Goal: Task Accomplishment & Management: Use online tool/utility

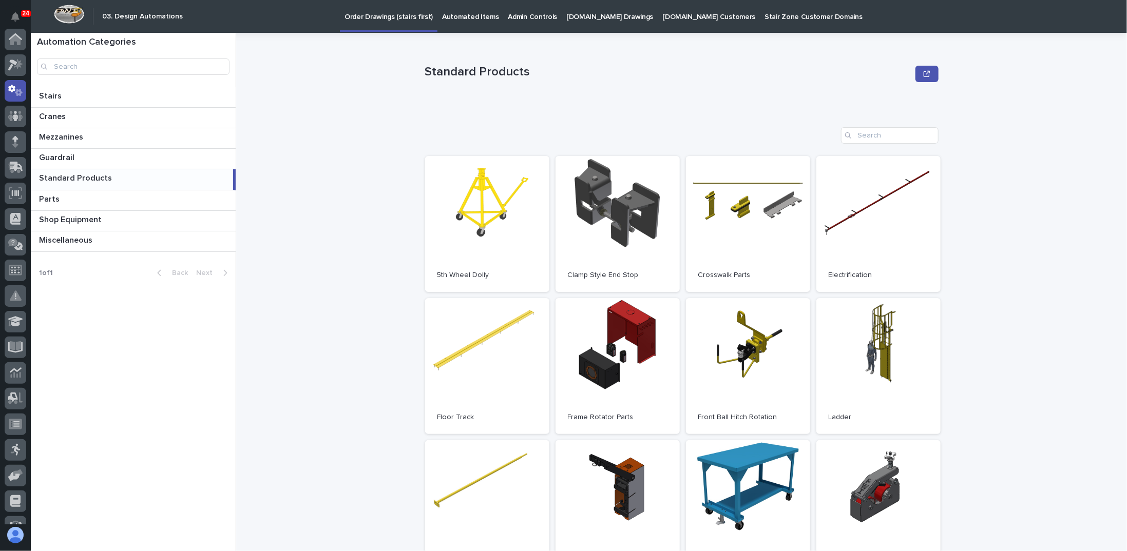
scroll to position [51, 0]
click at [62, 115] on p "Cranes" at bounding box center [53, 116] width 29 height 12
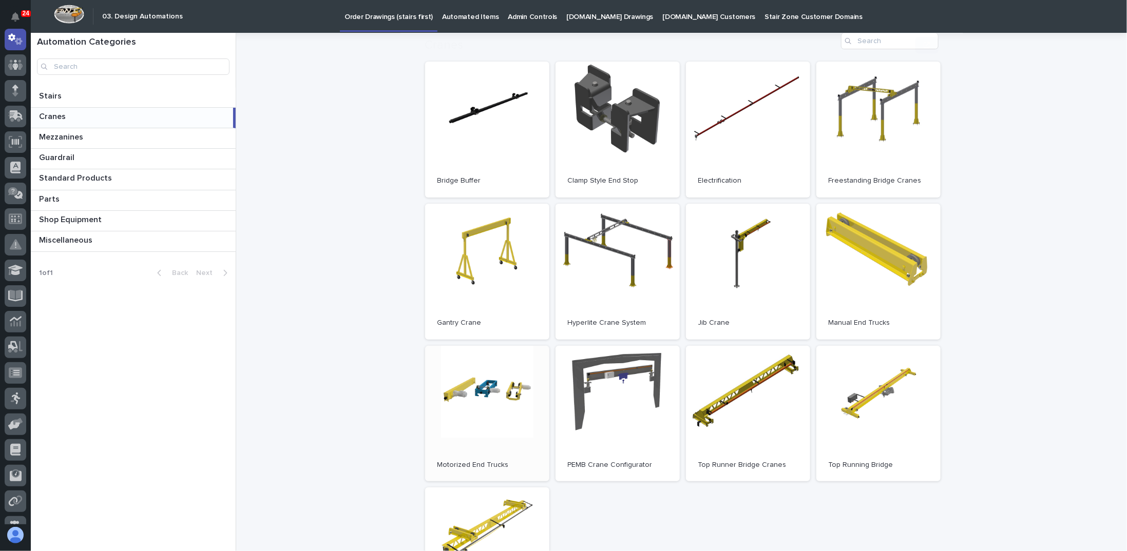
scroll to position [154, 0]
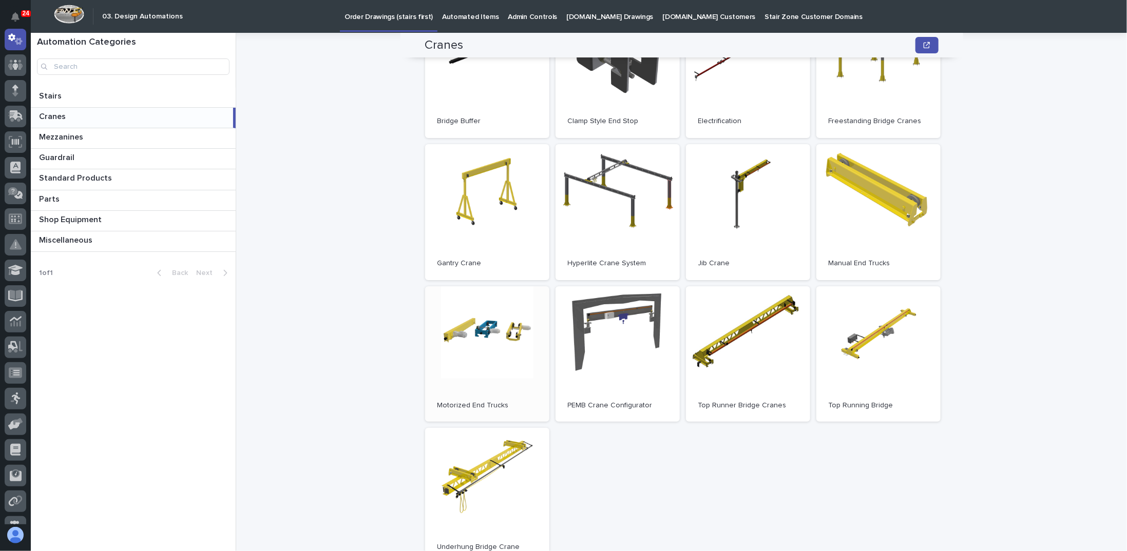
click at [478, 339] on link "Open" at bounding box center [487, 355] width 124 height 136
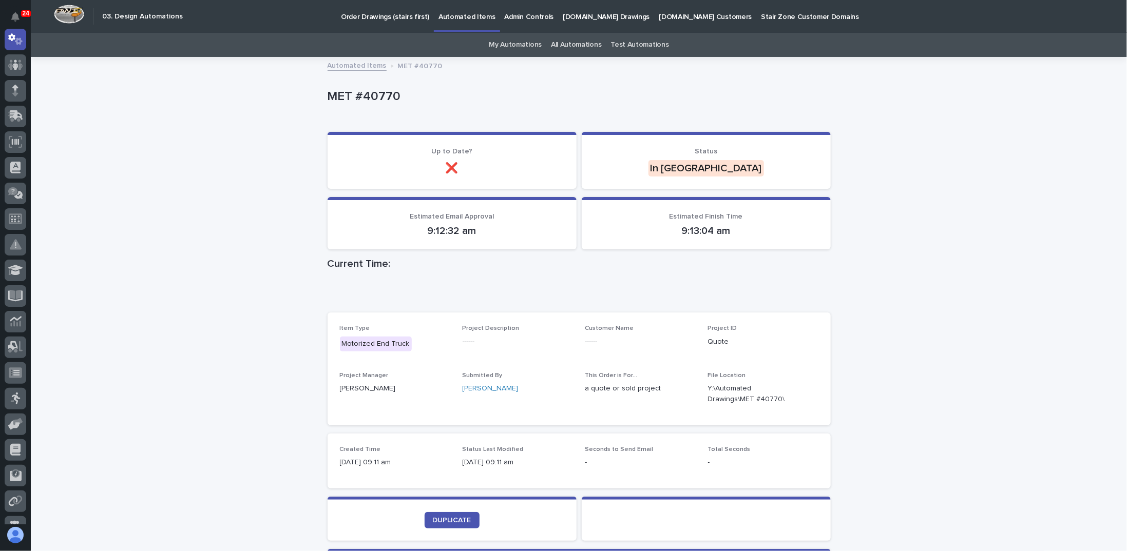
click at [234, 275] on div "Loading... Saving… Loading... Saving… MET #40770 MET #40770 Sorry, there was an…" at bounding box center [579, 360] width 1096 height 604
click at [582, 47] on link "All Automations" at bounding box center [576, 45] width 50 height 24
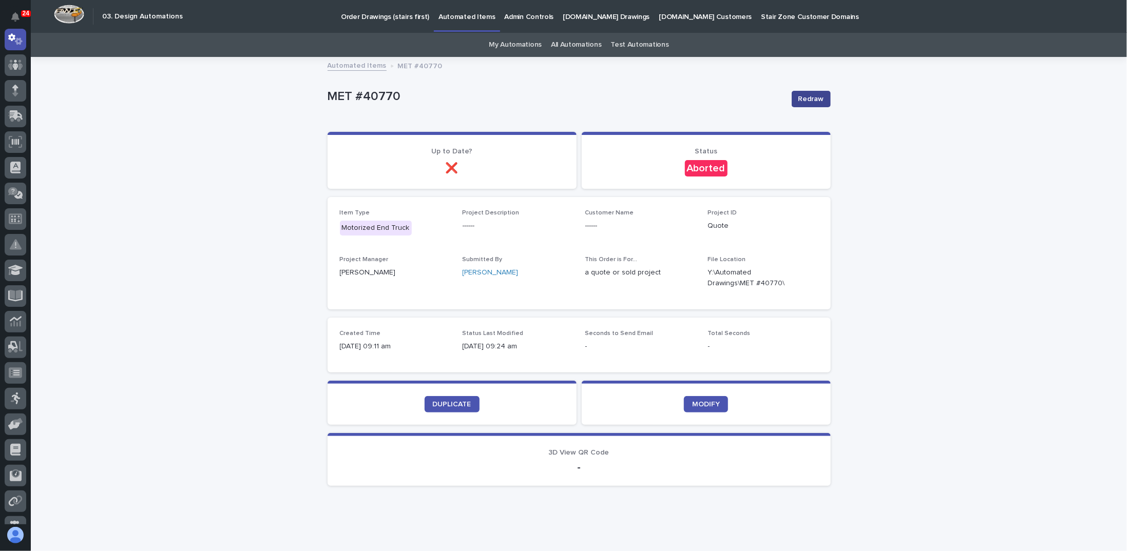
click at [818, 98] on span "Redraw" at bounding box center [811, 99] width 26 height 10
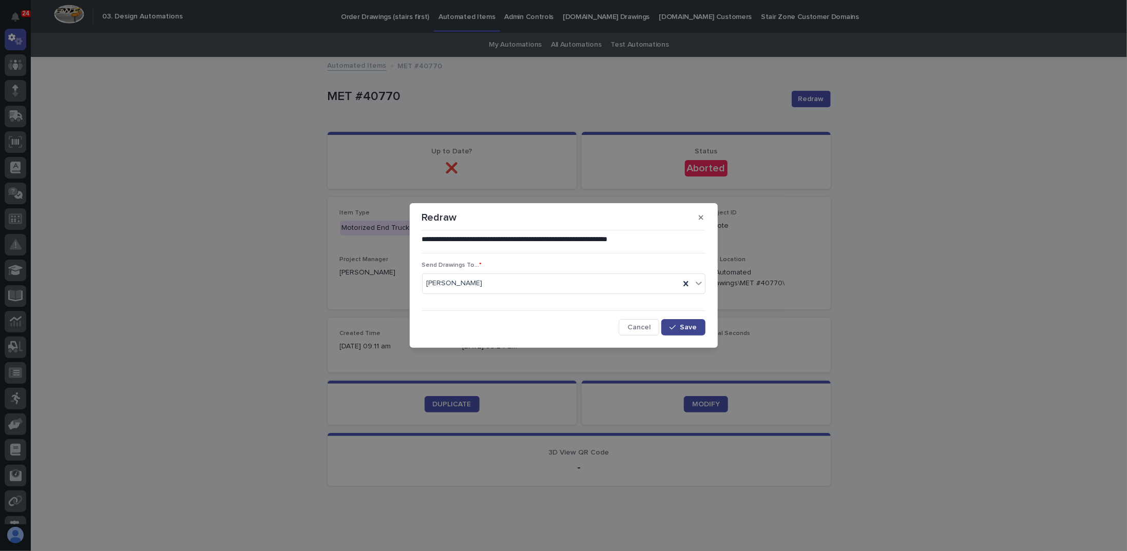
click at [688, 329] on span "Save" at bounding box center [688, 327] width 17 height 7
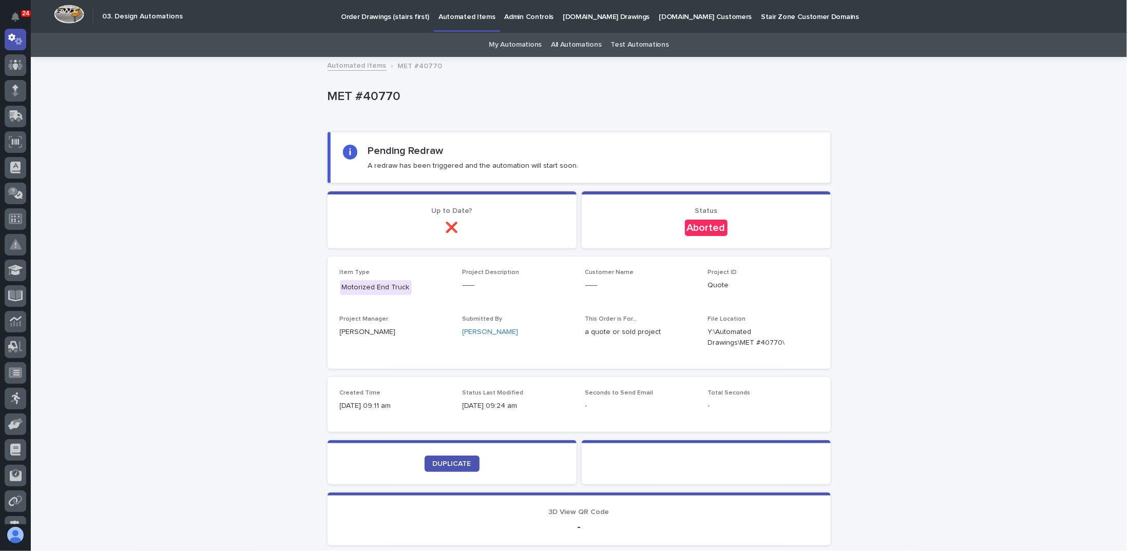
click at [310, 208] on div "Loading... Saving… Loading... Saving… MET #40770 MET #40770 Sorry, there was an…" at bounding box center [579, 331] width 1096 height 547
click at [565, 41] on link "All Automations" at bounding box center [576, 45] width 50 height 24
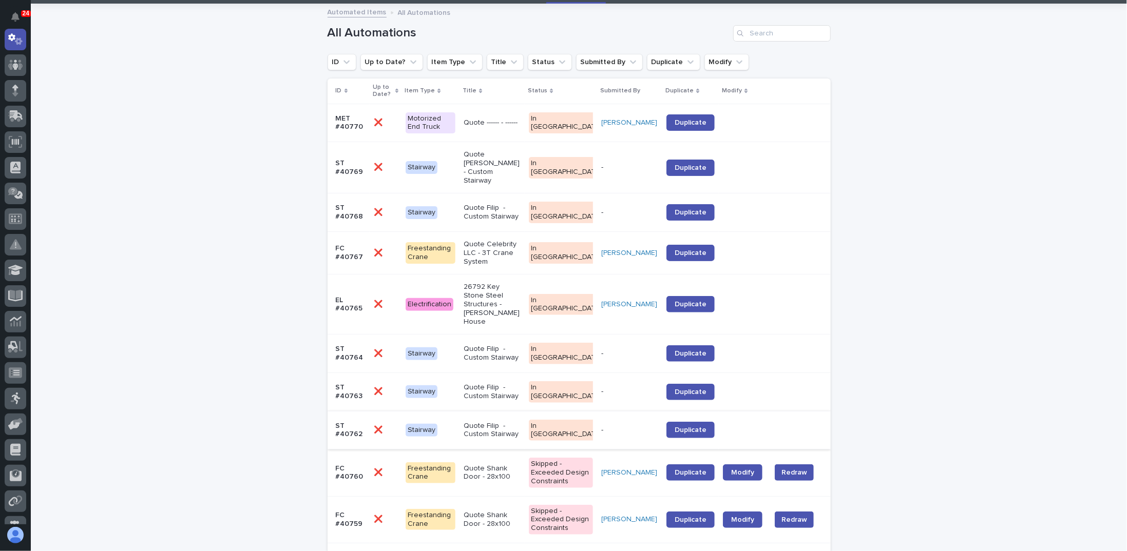
scroll to position [51, 0]
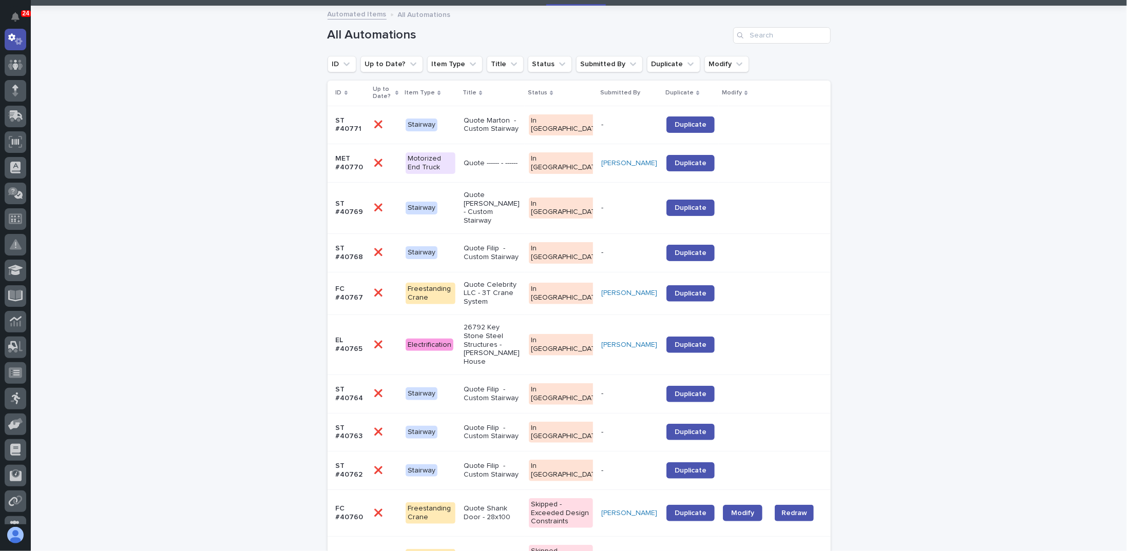
click at [515, 132] on div "Quote Marton - Custom Stairway" at bounding box center [492, 125] width 57 height 26
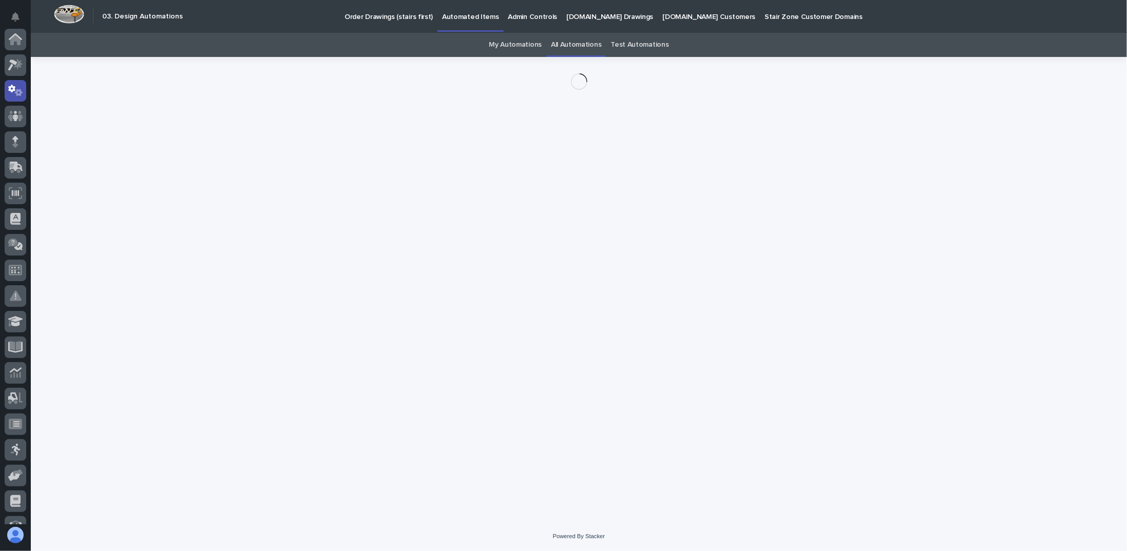
scroll to position [51, 0]
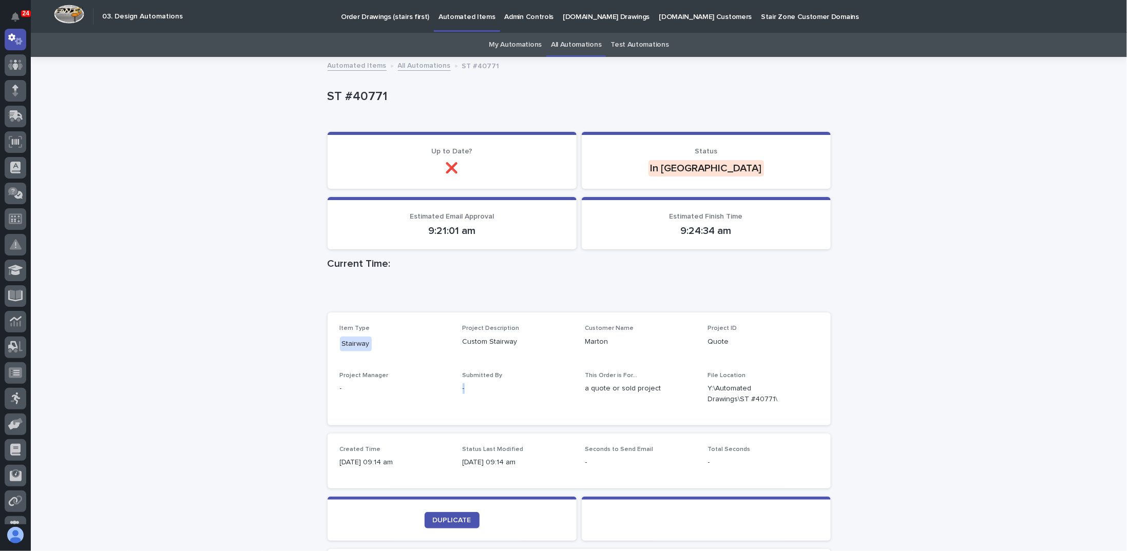
drag, startPoint x: 459, startPoint y: 391, endPoint x: 475, endPoint y: 390, distance: 17.0
click at [476, 389] on p "-" at bounding box center [518, 389] width 110 height 11
click at [475, 393] on p "-" at bounding box center [518, 389] width 110 height 11
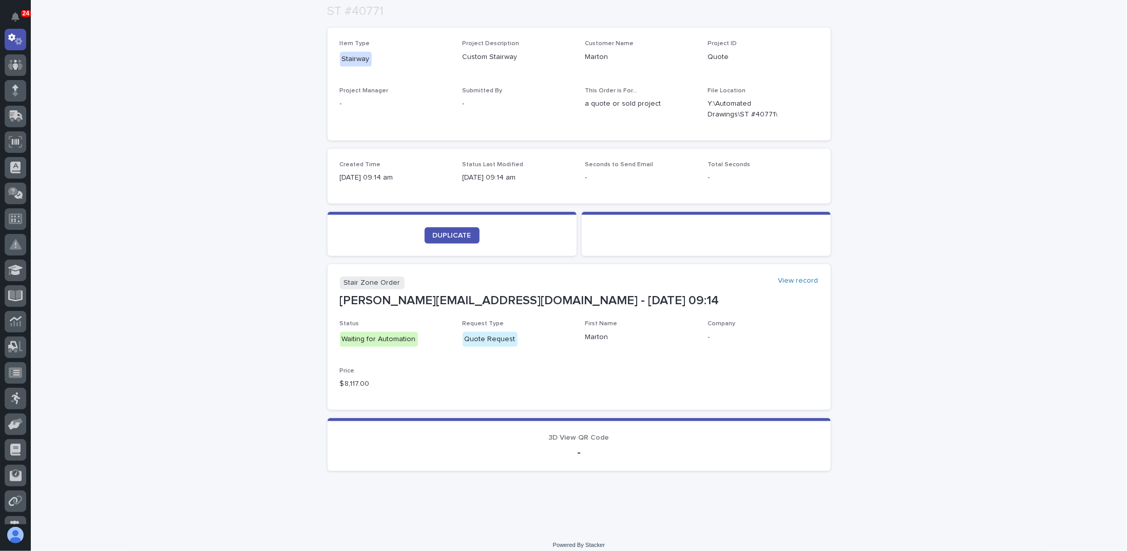
scroll to position [292, 0]
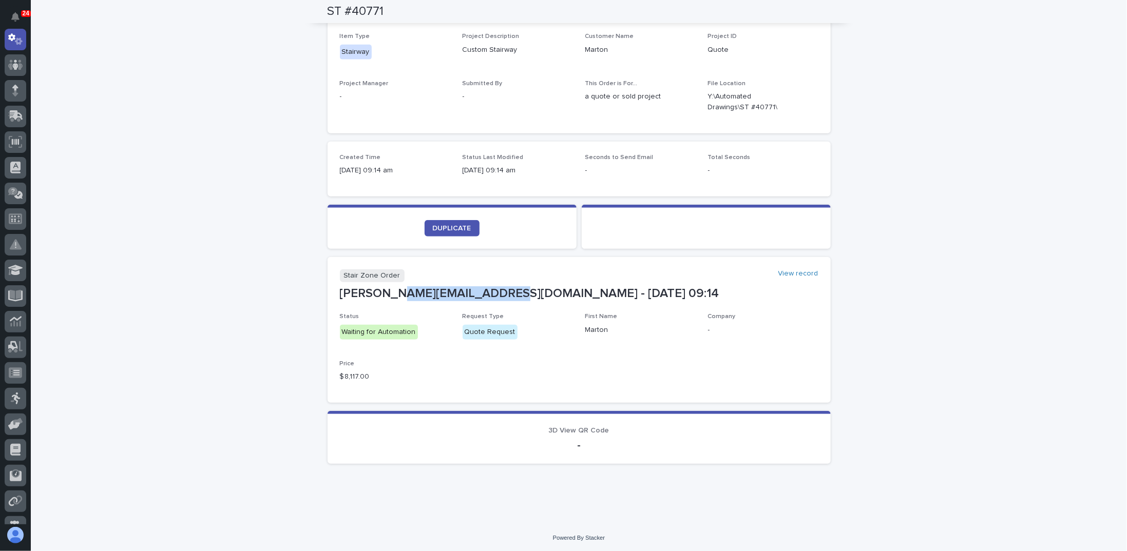
drag, startPoint x: 394, startPoint y: 293, endPoint x: 493, endPoint y: 290, distance: 99.1
click at [493, 290] on p "m.miklos@frigopack-usa.com - Aug 21 09:14" at bounding box center [579, 294] width 479 height 15
copy p "frigopack-usa.com"
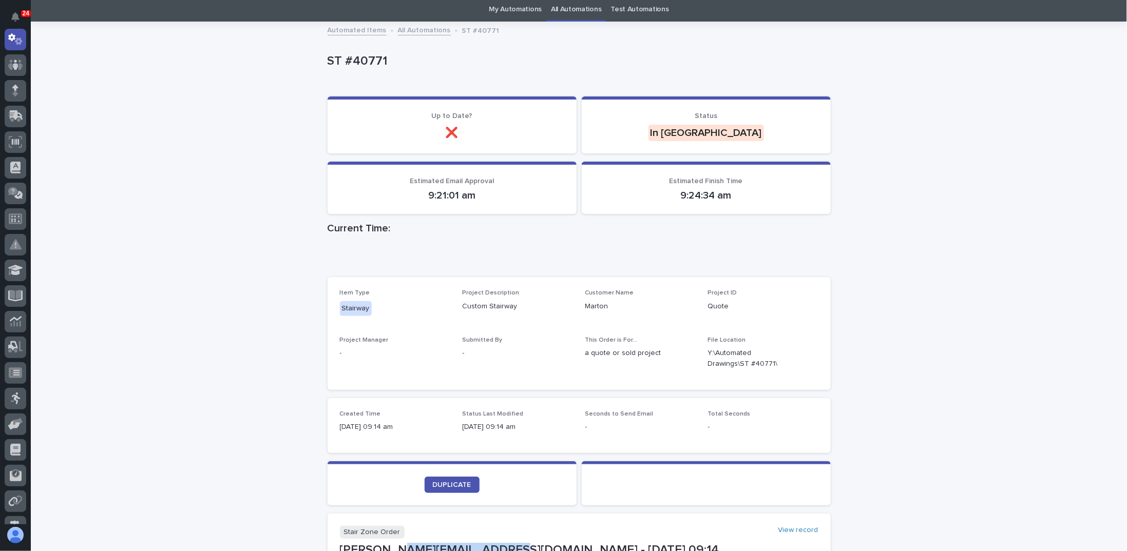
scroll to position [0, 0]
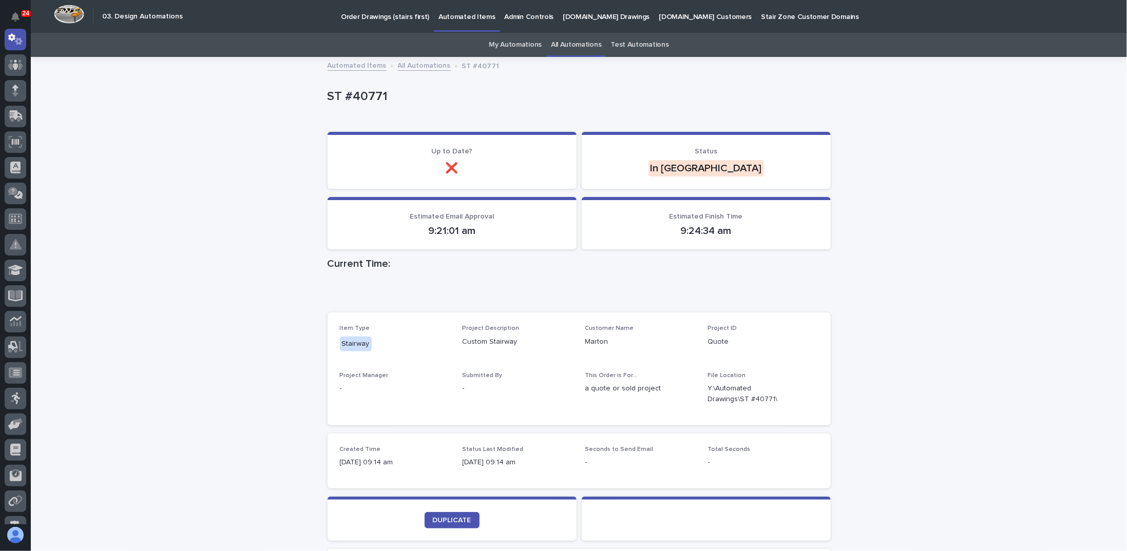
click at [592, 94] on p "ST #40771" at bounding box center [577, 96] width 499 height 15
click at [413, 64] on link "All Automations" at bounding box center [424, 65] width 53 height 12
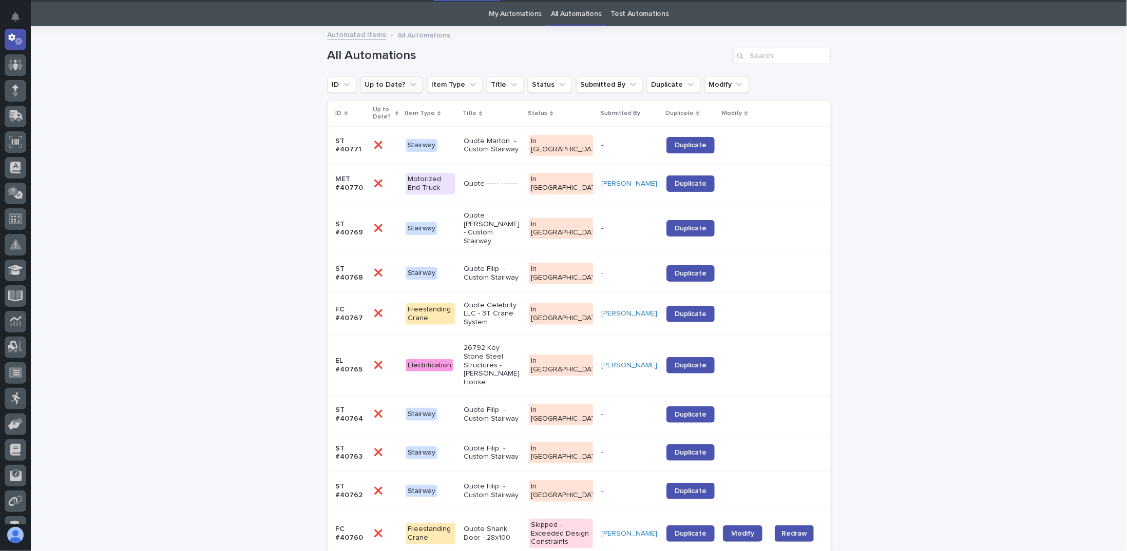
scroll to position [32, 0]
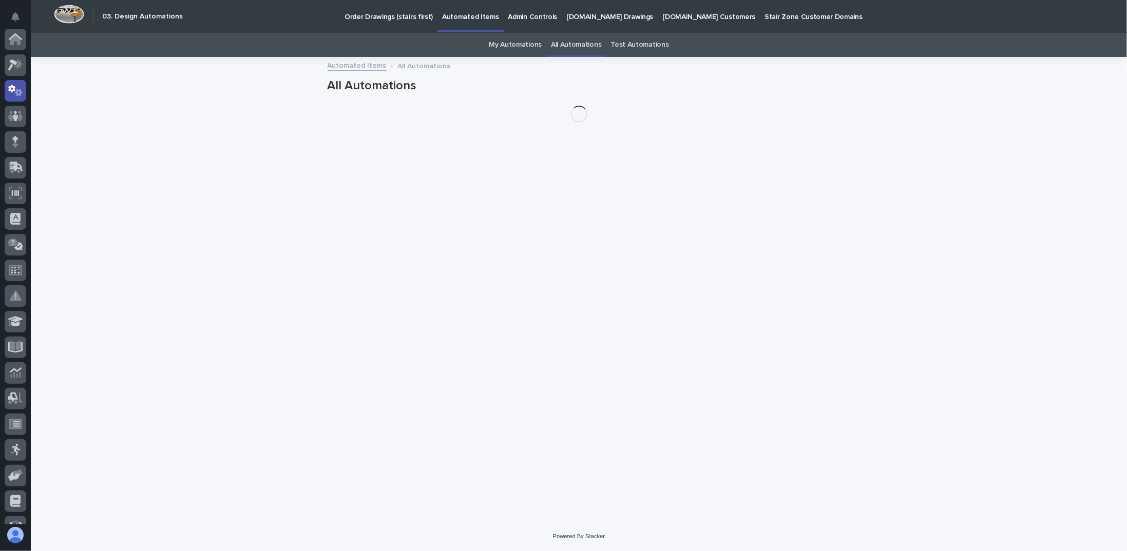
scroll to position [51, 0]
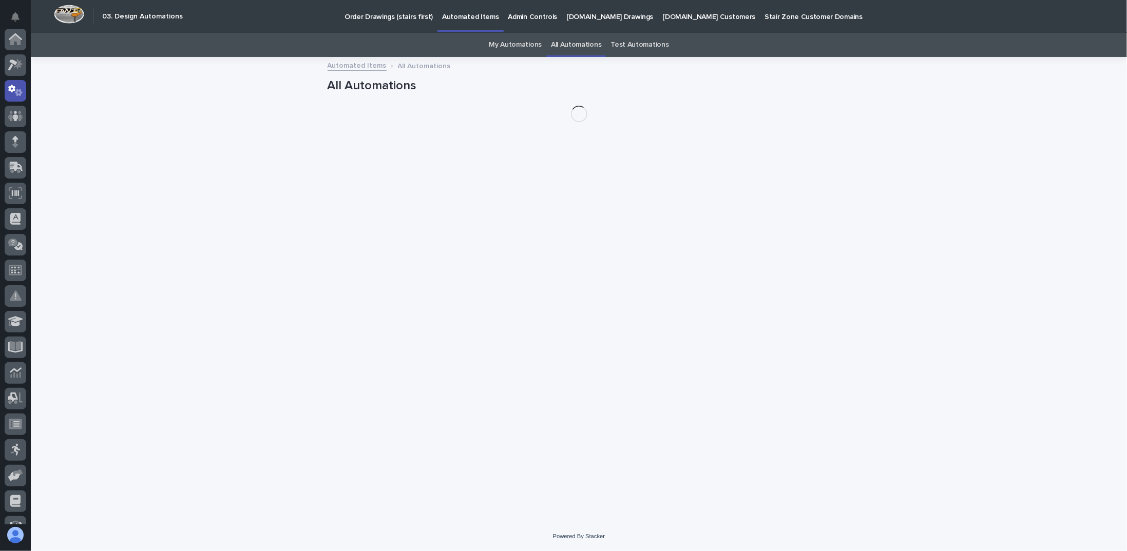
scroll to position [51, 0]
